Goal: Task Accomplishment & Management: Use online tool/utility

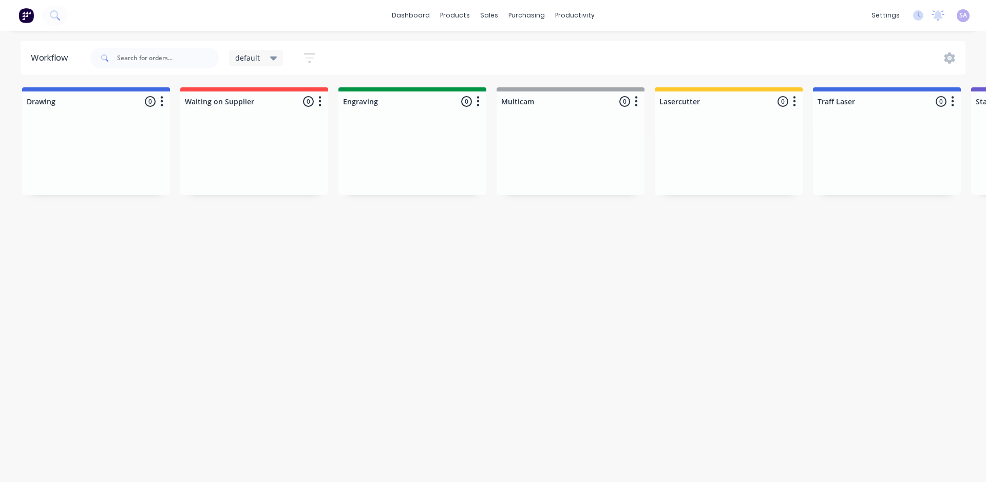
click at [270, 56] on icon at bounding box center [273, 58] width 7 height 4
click at [262, 169] on button "Standard" at bounding box center [291, 175] width 109 height 12
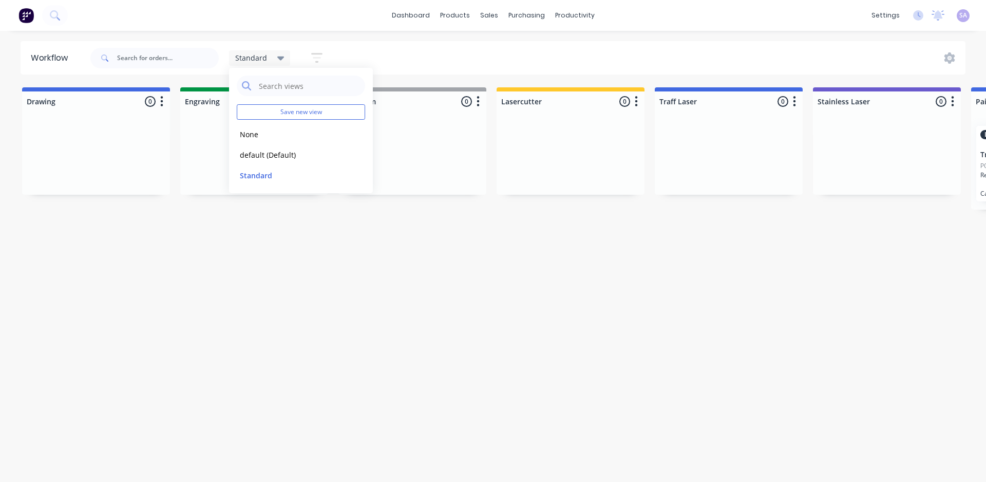
click at [329, 270] on div "Workflow Standard Save new view None edit default (Default) edit Standard edit …" at bounding box center [493, 251] width 986 height 420
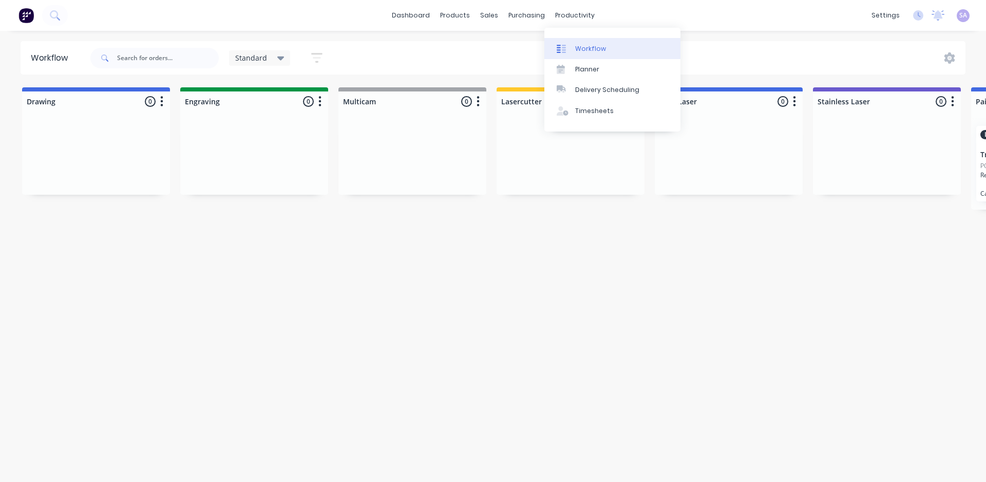
click at [575, 44] on div "Workflow" at bounding box center [590, 48] width 31 height 9
click at [578, 69] on div "Planner" at bounding box center [587, 69] width 24 height 9
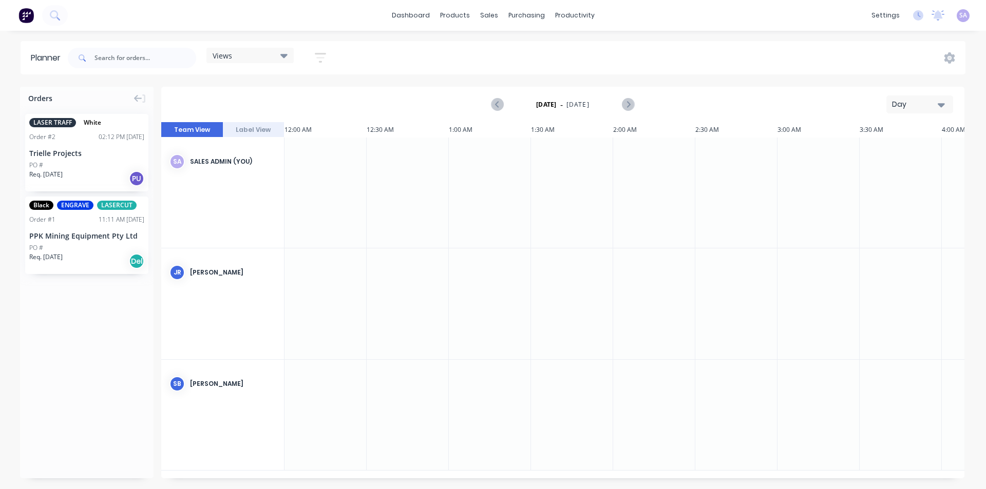
scroll to position [0, 2158]
click at [938, 99] on div "Day" at bounding box center [915, 104] width 47 height 11
click at [882, 169] on div "Month" at bounding box center [897, 173] width 102 height 21
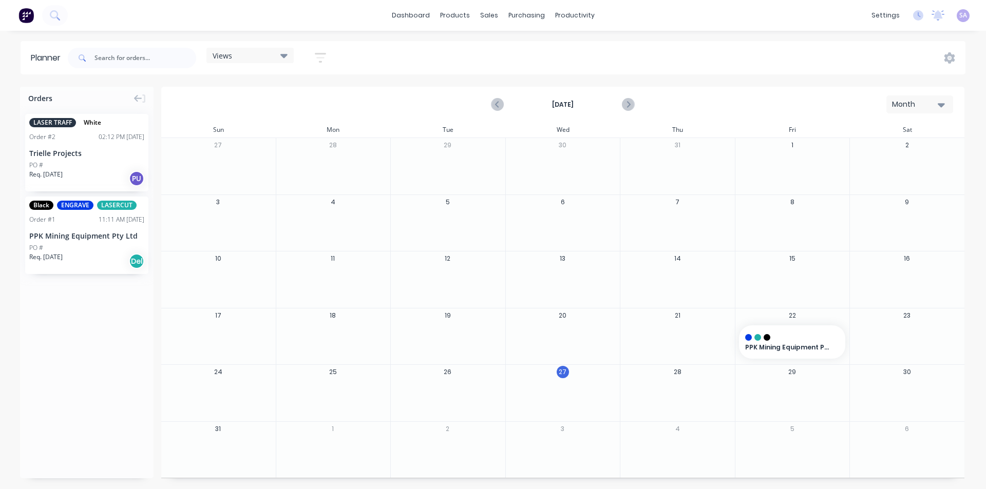
click at [114, 148] on div "Trielle Projects" at bounding box center [86, 153] width 115 height 11
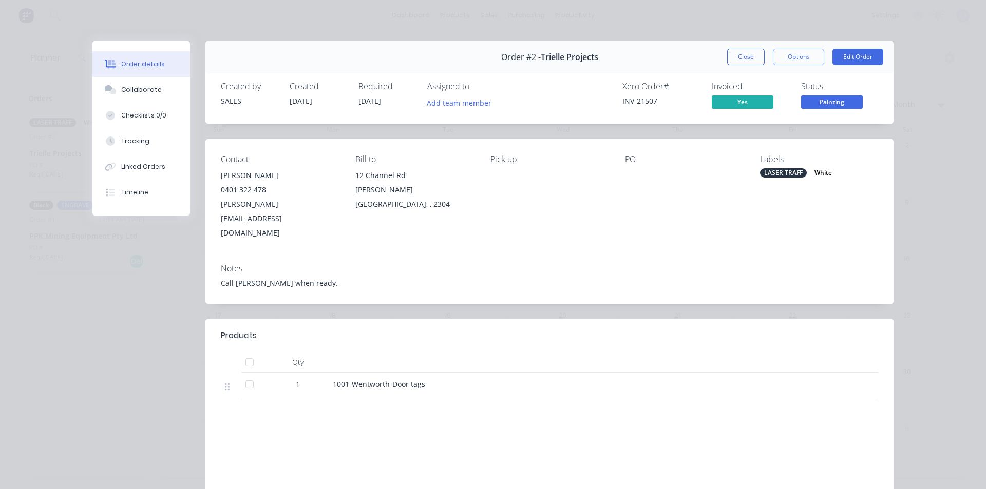
click at [925, 162] on div "Order details Collaborate Checklists 0/0 Tracking Linked Orders Timeline Order …" at bounding box center [493, 244] width 986 height 489
click at [753, 56] on button "Close" at bounding box center [745, 57] width 37 height 16
